Goal: Task Accomplishment & Management: Use online tool/utility

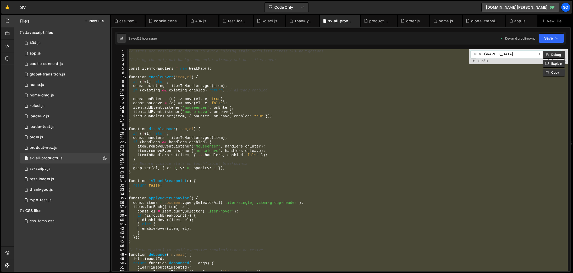
click at [366, 88] on div "// Items are resolved on-demand to avoid holding stale NodeLists across SPA nav…" at bounding box center [347, 159] width 440 height 221
type textarea "if (existing && existing.enabled) return; // already enabled"
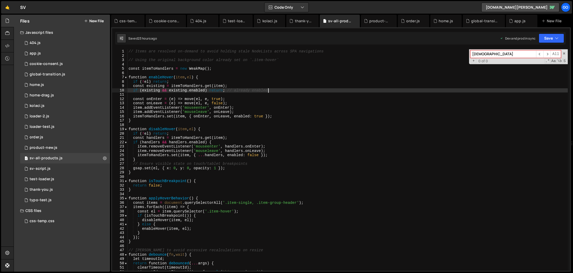
click at [482, 27] on div "1 2 3 4 5 6 7 8 9 10 11 12 13 14 15 16 17 18 19 20 21 22 23 24 25 26 27 28 29 3…" at bounding box center [341, 149] width 460 height 244
click at [477, 23] on div "global-transition.js" at bounding box center [484, 20] width 27 height 5
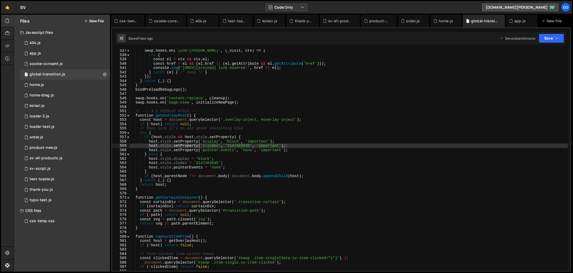
click at [320, 137] on div "swup . hooks . on ( 'link:hover' , ( _visit , ctx ) => { try { const el = ctx &…" at bounding box center [349, 163] width 438 height 230
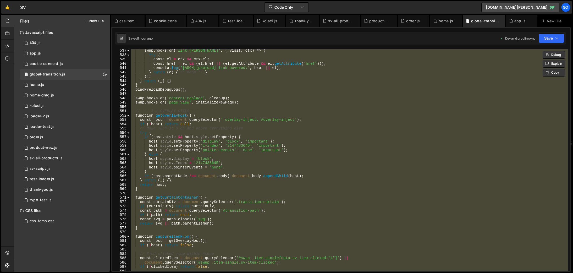
click at [262, 134] on div "swup . hooks . on ( 'link:hover' , ( _visit , ctx ) => { try { const el = ctx &…" at bounding box center [349, 159] width 438 height 221
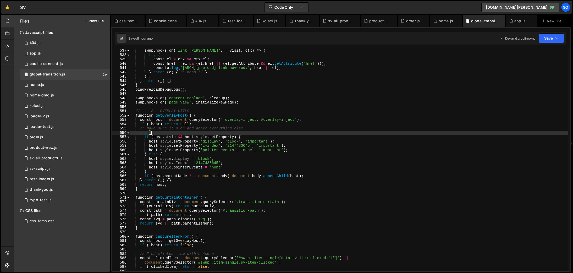
type textarea "})();"
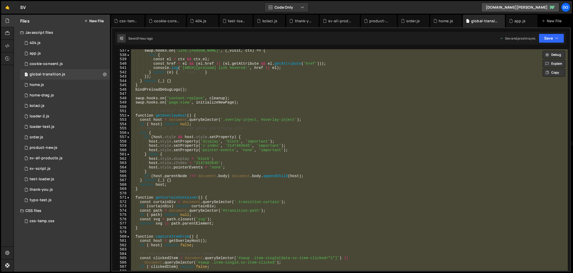
paste textarea
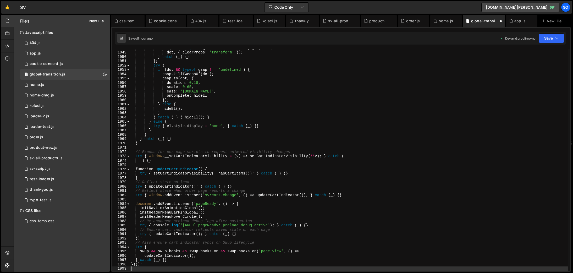
scroll to position [8356, 0]
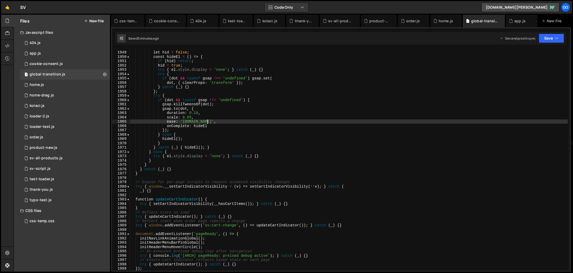
click at [264, 120] on div "// Animate dot shrink-out then hide let hid = false ; const hideEl = ( ) => { i…" at bounding box center [349, 161] width 438 height 230
type textarea "})();"
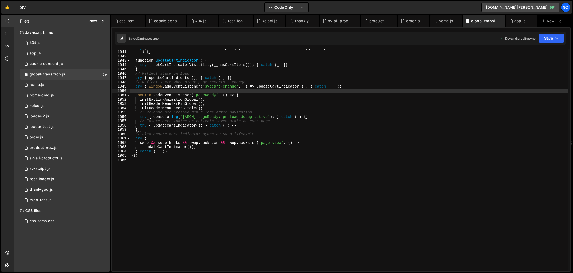
click at [231, 90] on div "try { window . __setCartIndicatorVisibility = ( v ) => setCartIndicatorVisibili…" at bounding box center [349, 160] width 438 height 230
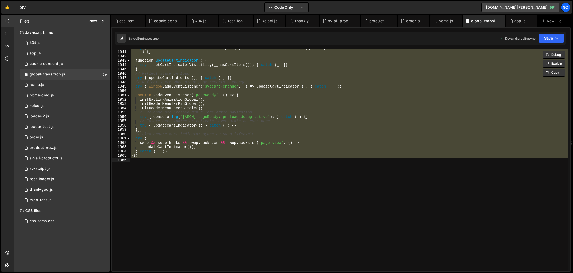
click at [390, 121] on div "try { window . __setCartIndicatorVisibility = ( v ) => setCartIndicatorVisibili…" at bounding box center [349, 159] width 438 height 221
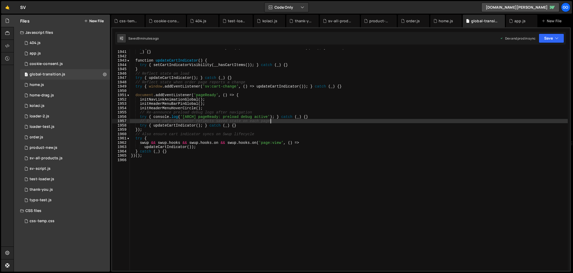
type textarea "})();"
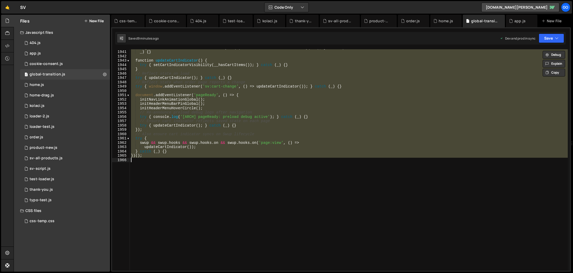
paste textarea
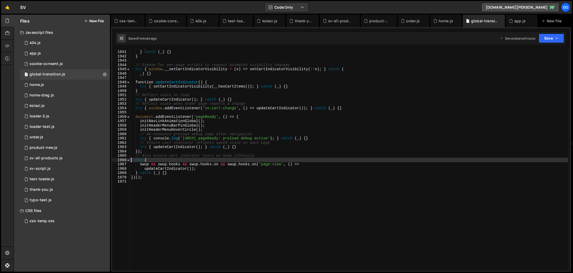
click at [280, 119] on div "} } catch ( _ ) { } } // Expose for per-page scripts to request animated visibi…" at bounding box center [349, 160] width 438 height 230
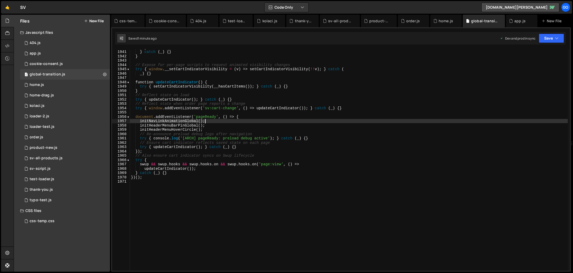
type textarea "})();"
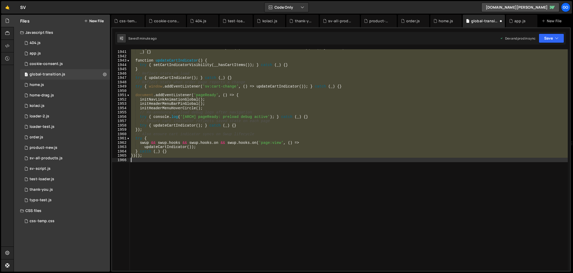
click at [287, 183] on div "try { window . __setCartIndicatorVisibility = ( v ) => setCartIndicatorVisibili…" at bounding box center [349, 159] width 438 height 221
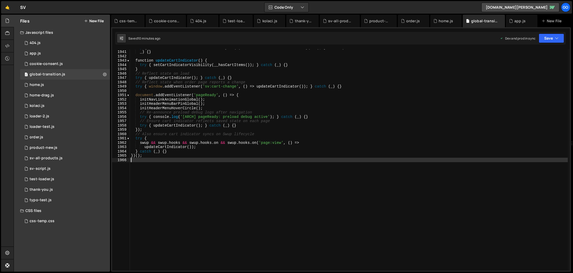
click at [273, 132] on div "try { window . __setCartIndicatorVisibility = ( v ) => setCartIndicatorVisibili…" at bounding box center [349, 160] width 438 height 230
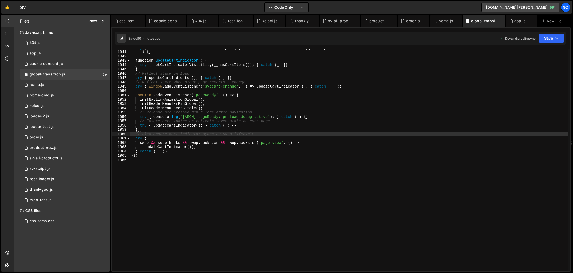
type textarea "})();"
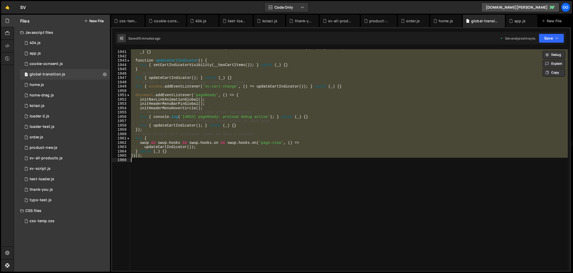
paste textarea
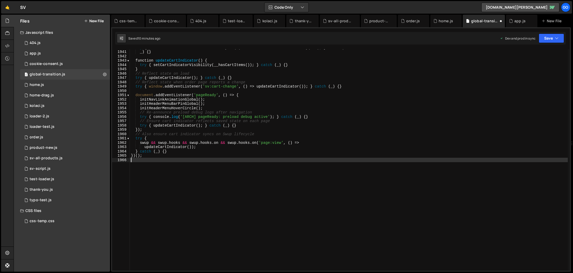
type textarea "try {"
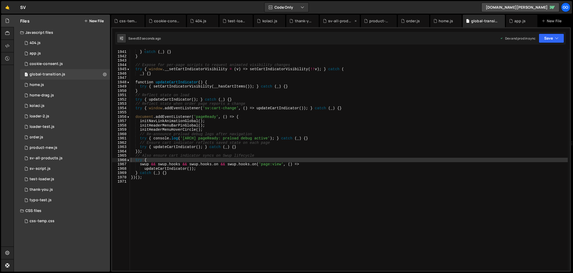
click at [338, 22] on div "sv-all-products.js" at bounding box center [340, 20] width 25 height 5
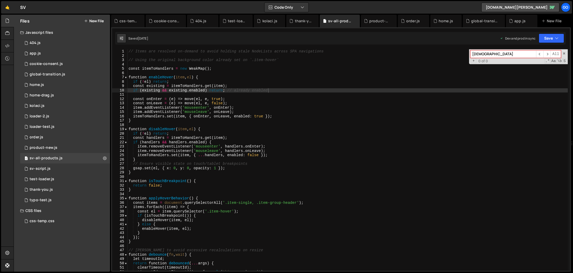
click at [351, 136] on div "// Items are resolved on-demand to avoid holding stale NodeLists across SPA nav…" at bounding box center [347, 164] width 440 height 230
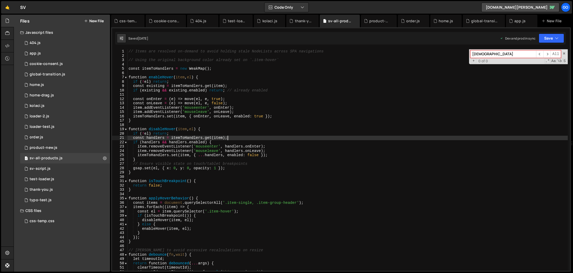
type textarea "} catch (_) {}"
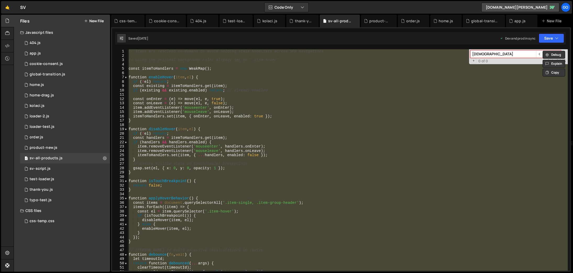
paste textarea
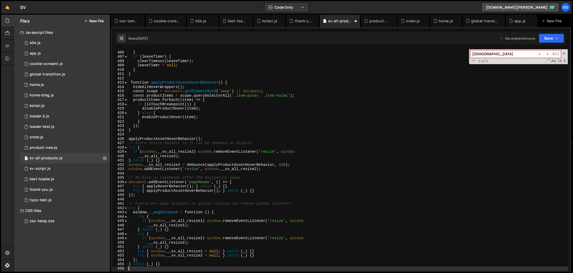
scroll to position [1748, 0]
click at [247, 136] on div "enterTimer = null ; } if ( leaveTimer ) { clearTimeout ( leaveTimer ) ; leaveTi…" at bounding box center [347, 161] width 440 height 230
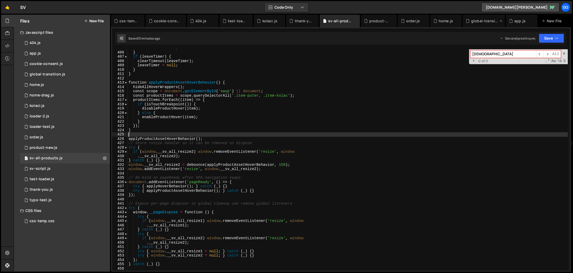
click at [483, 24] on div "global-transition.js" at bounding box center [484, 21] width 42 height 13
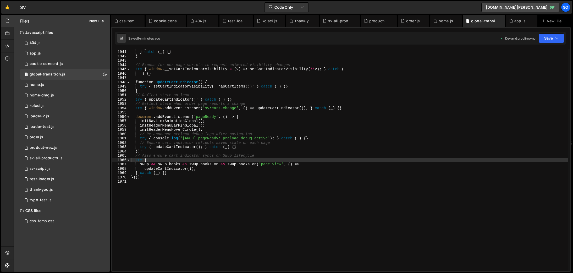
click at [382, 119] on div "} } catch ( _ ) { } } // Expose for per-page scripts to request animated visibi…" at bounding box center [349, 160] width 438 height 230
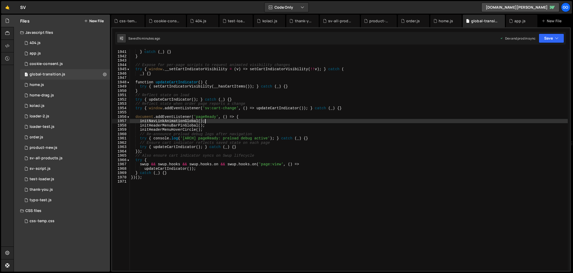
type textarea "})();"
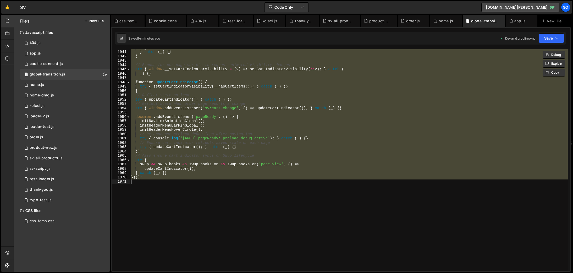
paste textarea
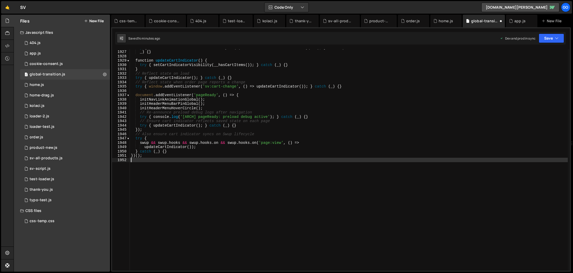
type textarea "try {"
